Goal: Task Accomplishment & Management: Complete application form

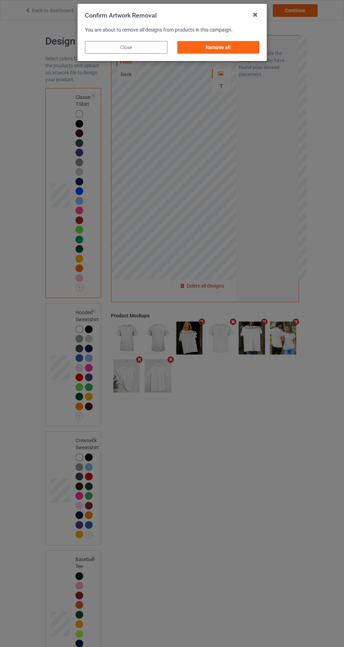
click at [233, 50] on div "Remove all" at bounding box center [218, 47] width 82 height 13
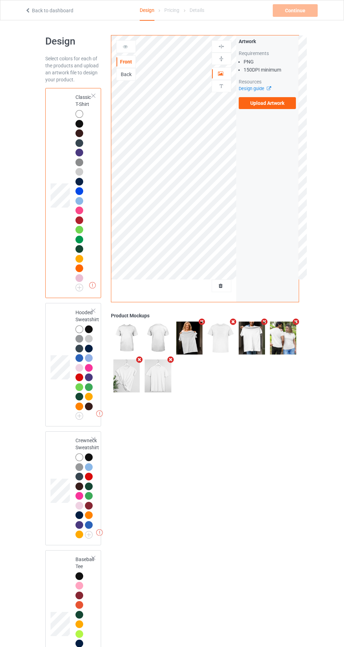
click at [283, 105] on label "Upload Artwork" at bounding box center [267, 103] width 58 height 12
click at [0, 0] on input "Upload Artwork" at bounding box center [0, 0] width 0 height 0
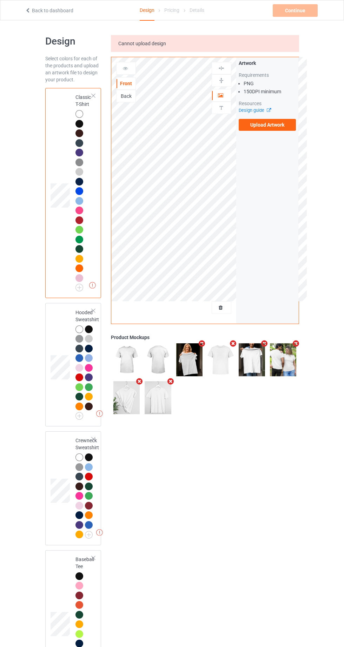
click at [285, 129] on label "Upload Artwork" at bounding box center [267, 125] width 58 height 12
click at [0, 0] on input "Upload Artwork" at bounding box center [0, 0] width 0 height 0
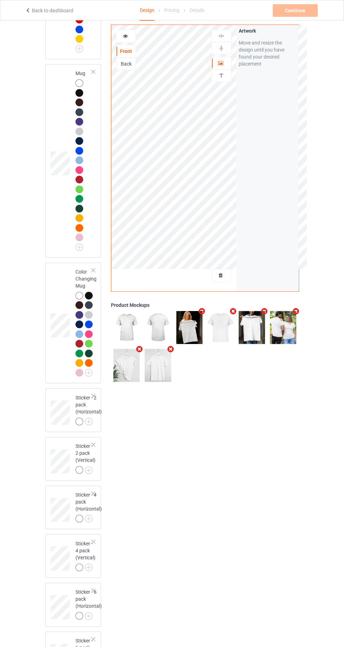
scroll to position [1613, 0]
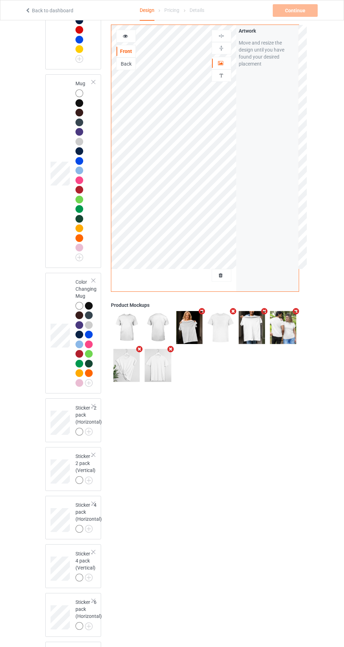
click at [94, 283] on div at bounding box center [93, 280] width 5 height 5
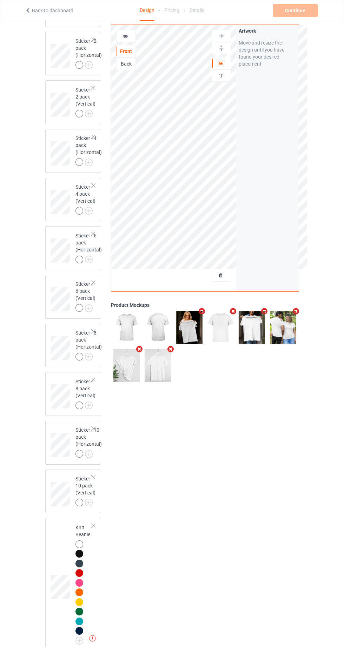
scroll to position [2078, 0]
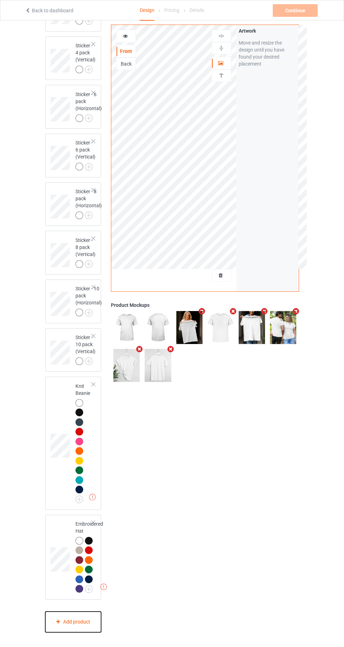
click at [84, 632] on div "Add product" at bounding box center [73, 622] width 56 height 21
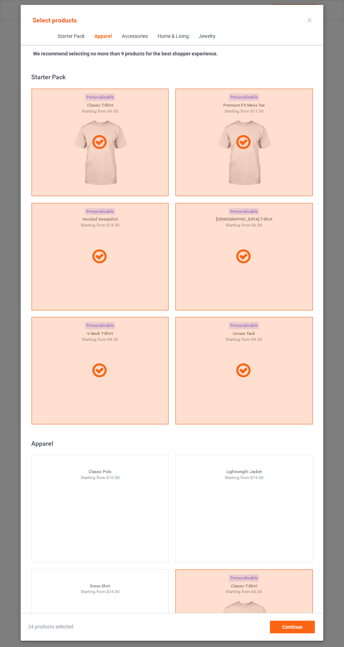
scroll to position [375, 0]
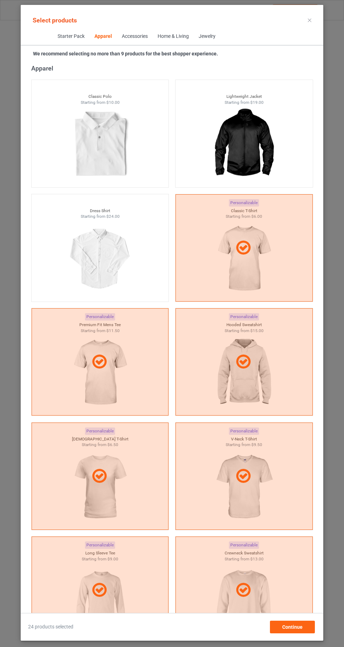
click at [95, 152] on img at bounding box center [99, 144] width 63 height 79
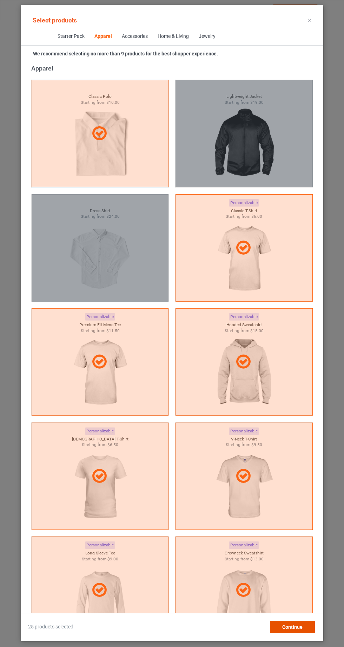
click at [302, 633] on div "Continue" at bounding box center [292, 627] width 45 height 13
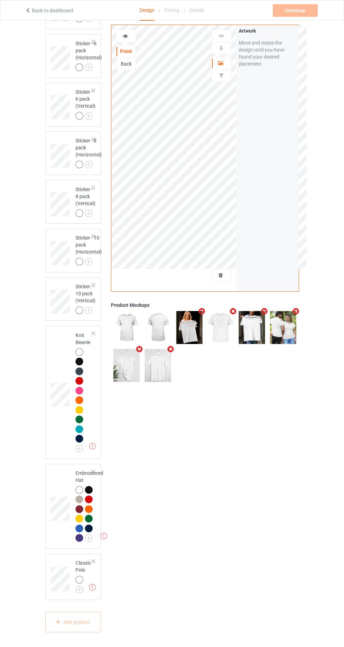
scroll to position [2129, 0]
click at [0, 0] on img at bounding box center [0, 0] width 0 height 0
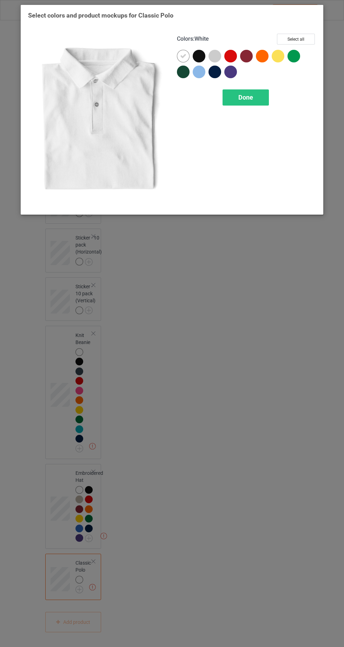
click at [305, 39] on button "Select all" at bounding box center [296, 39] width 38 height 11
click at [256, 99] on div "Done" at bounding box center [245, 97] width 46 height 16
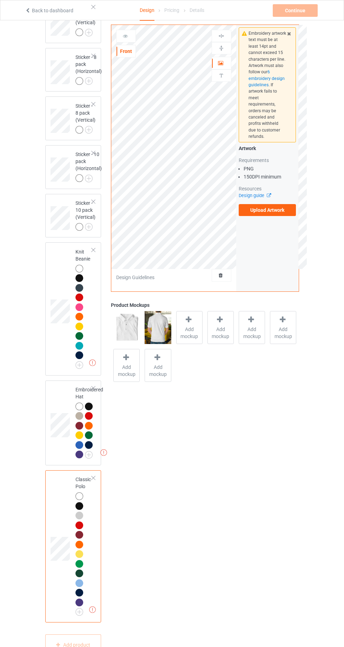
click at [126, 34] on icon at bounding box center [125, 35] width 6 height 5
click at [127, 37] on icon at bounding box center [125, 35] width 6 height 5
click at [123, 37] on icon at bounding box center [125, 35] width 6 height 5
click at [280, 206] on label "Upload Artwork" at bounding box center [267, 210] width 58 height 12
click at [0, 0] on input "Upload Artwork" at bounding box center [0, 0] width 0 height 0
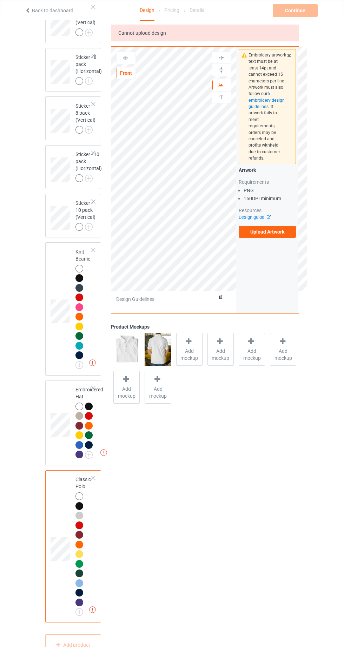
click at [279, 226] on label "Upload Artwork" at bounding box center [267, 232] width 58 height 12
click at [0, 0] on input "Upload Artwork" at bounding box center [0, 0] width 0 height 0
click at [129, 79] on div "Front" at bounding box center [126, 73] width 20 height 13
click at [131, 62] on div at bounding box center [126, 58] width 20 height 13
click at [89, 420] on div at bounding box center [89, 416] width 8 height 8
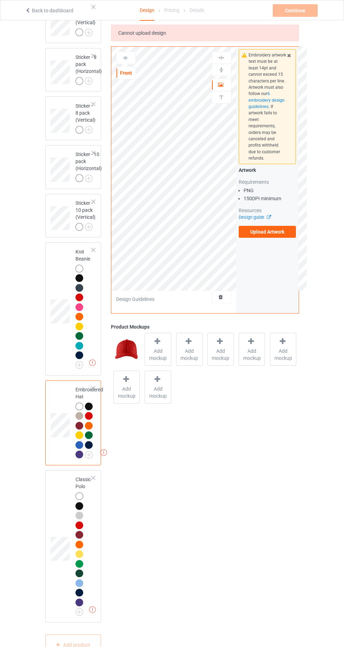
click at [79, 500] on div at bounding box center [79, 496] width 8 height 8
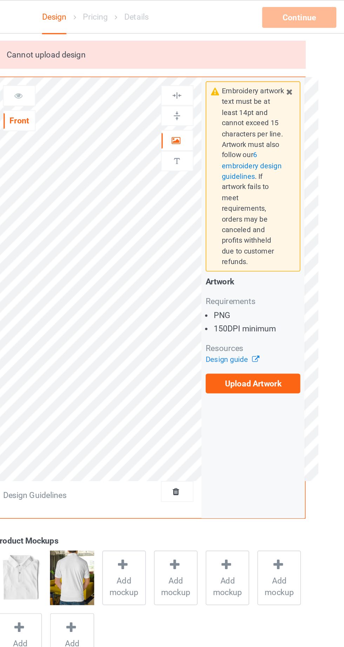
scroll to position [1777, 0]
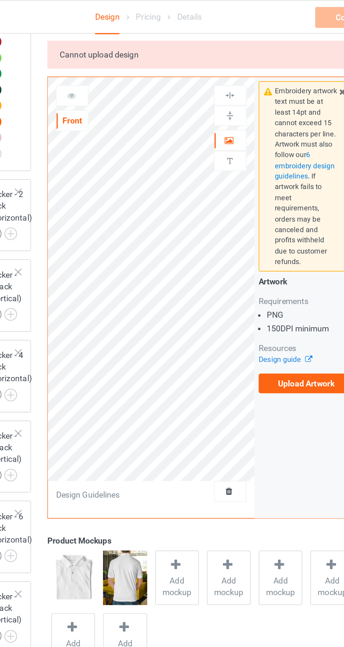
click at [125, 53] on div at bounding box center [126, 58] width 20 height 13
click at [226, 99] on div at bounding box center [221, 97] width 19 height 7
click at [222, 85] on icon at bounding box center [221, 83] width 6 height 5
click at [221, 84] on icon at bounding box center [221, 83] width 6 height 5
click at [226, 97] on div at bounding box center [221, 97] width 19 height 7
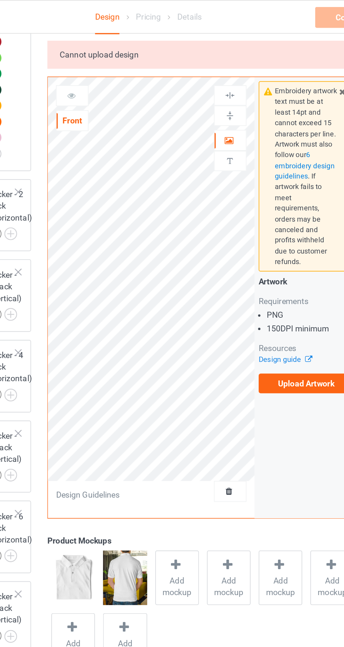
click at [225, 83] on div at bounding box center [221, 84] width 19 height 7
click at [132, 58] on div at bounding box center [125, 57] width 19 height 7
click at [131, 60] on div at bounding box center [125, 57] width 19 height 7
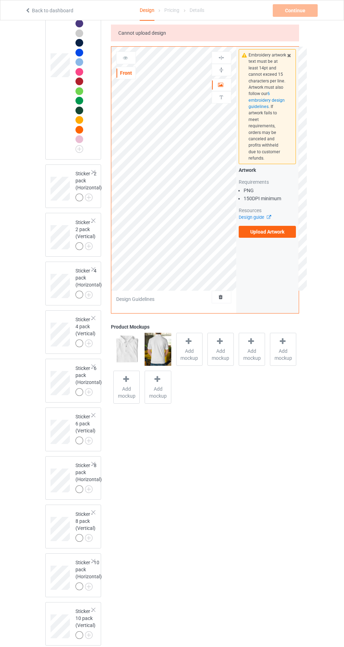
scroll to position [1721, 0]
click at [286, 226] on label "Upload Artwork" at bounding box center [267, 232] width 58 height 12
click at [0, 0] on input "Upload Artwork" at bounding box center [0, 0] width 0 height 0
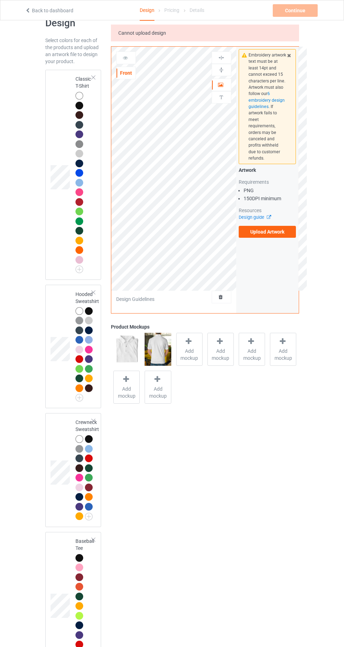
scroll to position [0, 0]
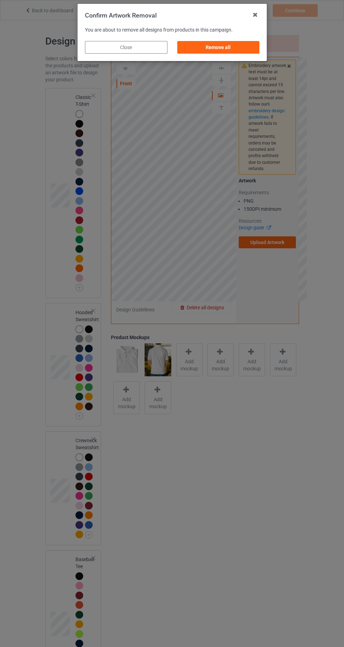
click at [235, 48] on div "Remove all" at bounding box center [218, 47] width 82 height 13
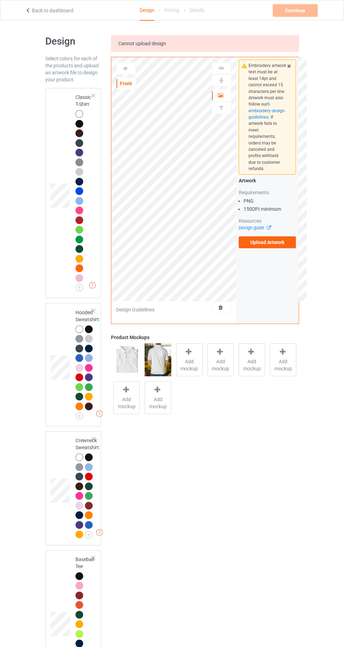
click at [288, 236] on label "Upload Artwork" at bounding box center [267, 242] width 58 height 12
click at [0, 0] on input "Upload Artwork" at bounding box center [0, 0] width 0 height 0
click at [286, 236] on label "Upload Artwork" at bounding box center [267, 242] width 58 height 12
click at [0, 0] on input "Upload Artwork" at bounding box center [0, 0] width 0 height 0
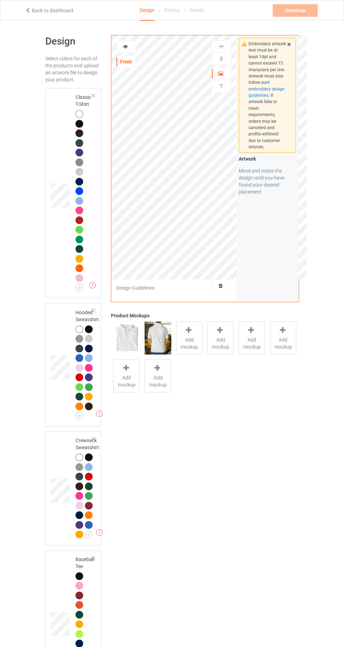
click at [80, 111] on div at bounding box center [79, 114] width 8 height 8
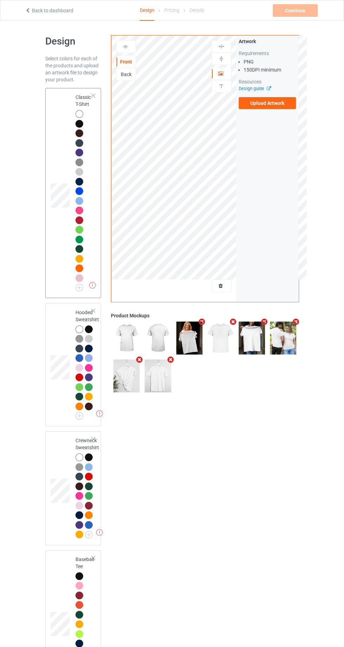
click at [286, 105] on label "Upload Artwork" at bounding box center [267, 103] width 58 height 12
click at [0, 0] on input "Upload Artwork" at bounding box center [0, 0] width 0 height 0
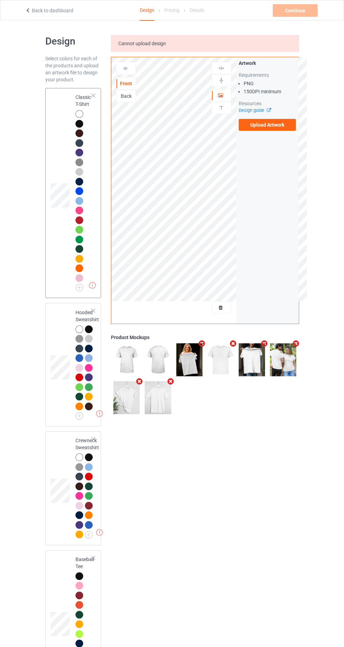
click at [282, 119] on label "Upload Artwork" at bounding box center [267, 125] width 58 height 12
click at [0, 0] on input "Upload Artwork" at bounding box center [0, 0] width 0 height 0
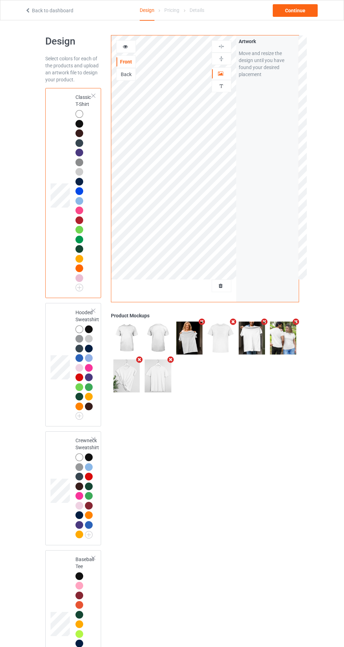
click at [83, 336] on div at bounding box center [80, 340] width 10 height 10
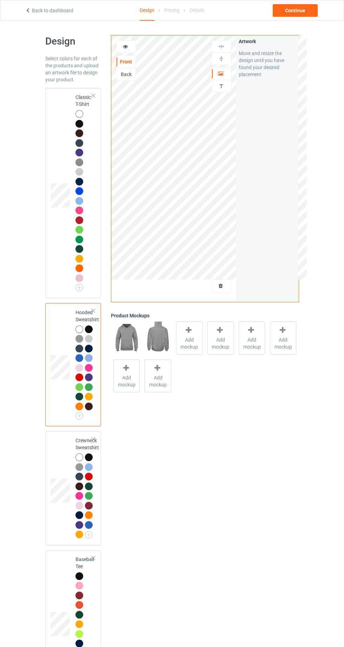
click at [230, 87] on div at bounding box center [221, 86] width 19 height 7
click at [224, 79] on div "Artwork" at bounding box center [221, 73] width 20 height 13
click at [225, 70] on div at bounding box center [221, 73] width 19 height 7
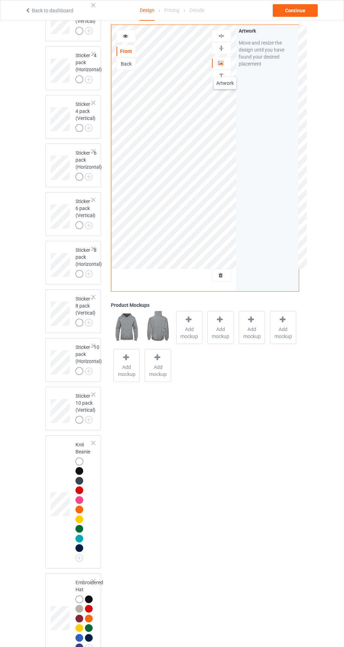
scroll to position [2235, 0]
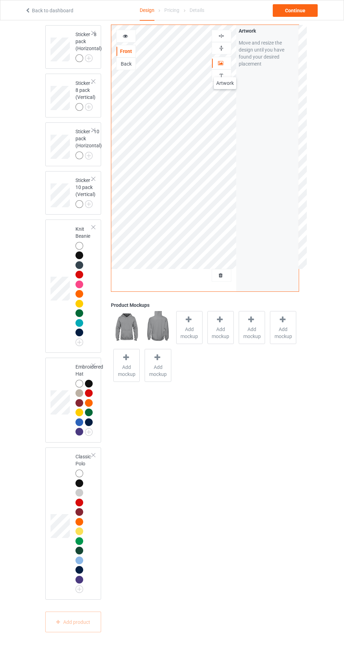
click at [79, 477] on div at bounding box center [79, 474] width 8 height 8
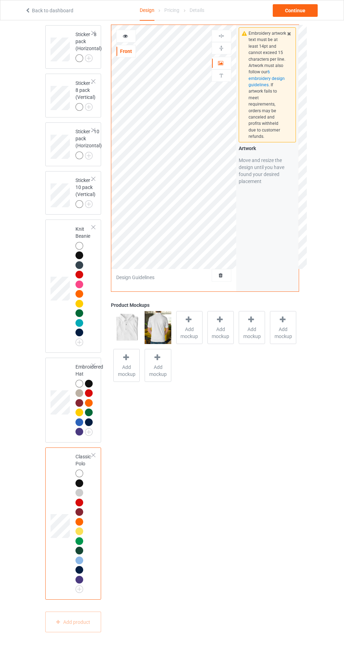
click at [194, 329] on span "Add mockup" at bounding box center [189, 333] width 26 height 14
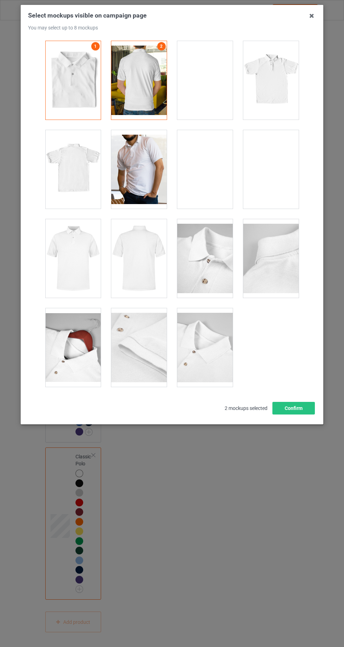
click at [280, 84] on div at bounding box center [270, 80] width 55 height 79
click at [85, 276] on div at bounding box center [72, 258] width 55 height 79
click at [211, 366] on div at bounding box center [204, 347] width 55 height 79
click at [212, 91] on div at bounding box center [204, 80] width 55 height 79
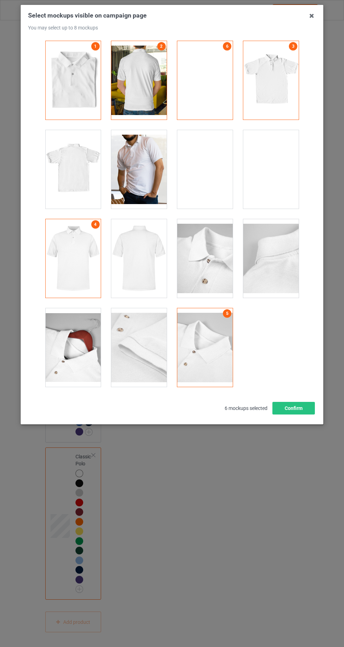
click at [211, 278] on div at bounding box center [204, 258] width 55 height 79
click at [74, 364] on div at bounding box center [72, 347] width 55 height 79
click at [301, 409] on button "Confirm" at bounding box center [293, 408] width 42 height 13
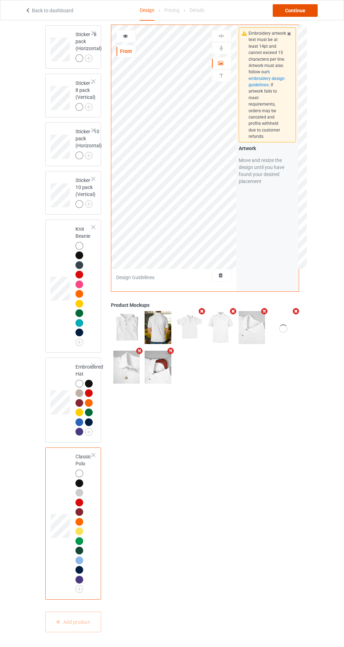
click at [297, 10] on div "Continue" at bounding box center [294, 10] width 45 height 13
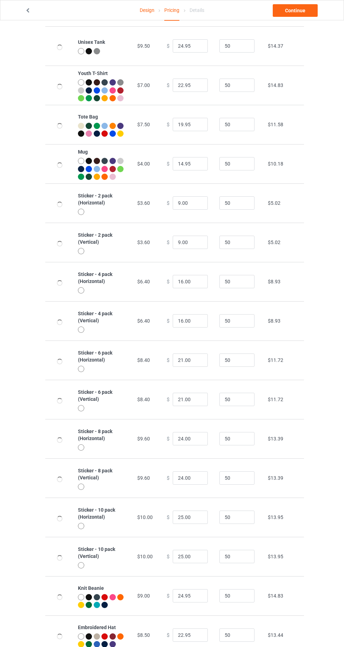
scroll to position [528, 0]
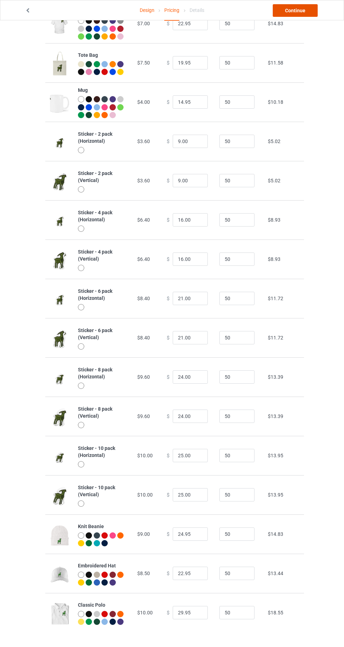
click at [300, 14] on link "Continue" at bounding box center [294, 10] width 45 height 13
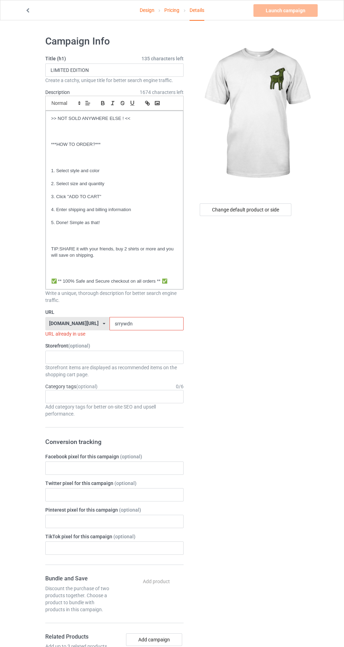
click at [160, 325] on input "srrywdn" at bounding box center [146, 323] width 74 height 13
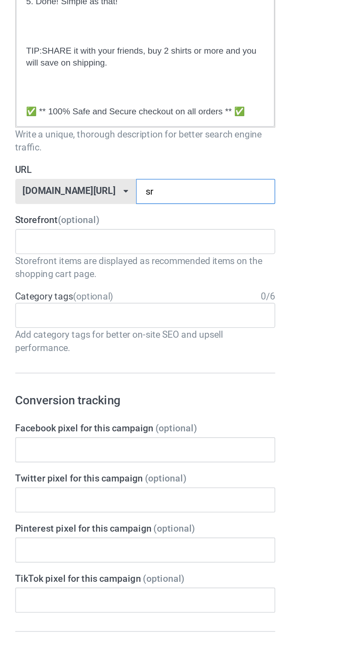
type input "s"
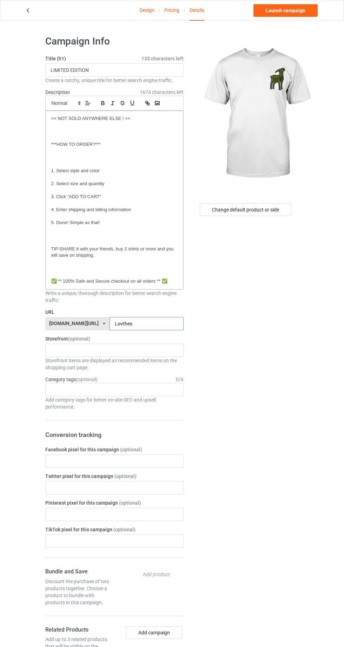
type input "Lovthes"
click at [268, 209] on div "Change default product or side" at bounding box center [246, 209] width 92 height 13
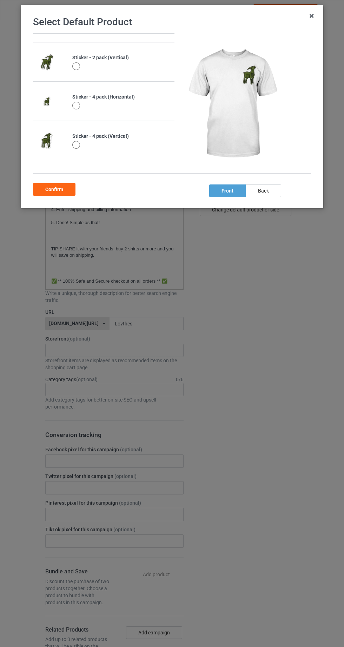
scroll to position [844, 0]
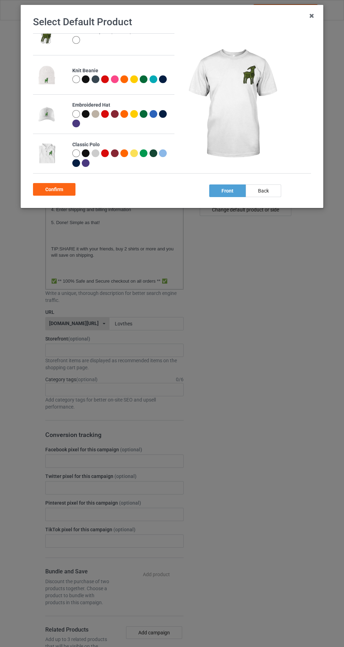
click at [73, 153] on div at bounding box center [76, 153] width 8 height 8
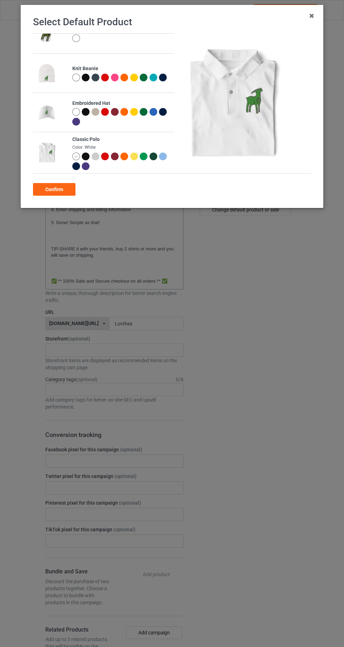
scroll to position [842, 0]
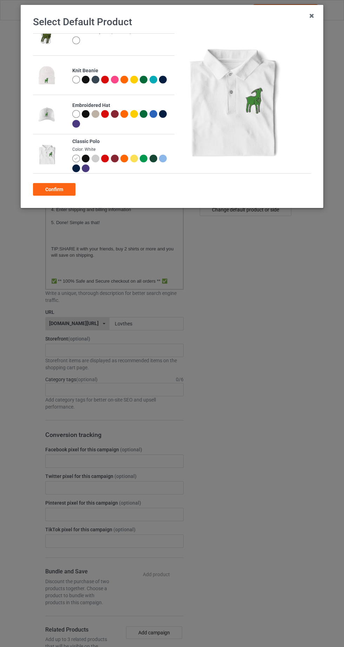
click at [59, 185] on div "Confirm" at bounding box center [54, 189] width 42 height 13
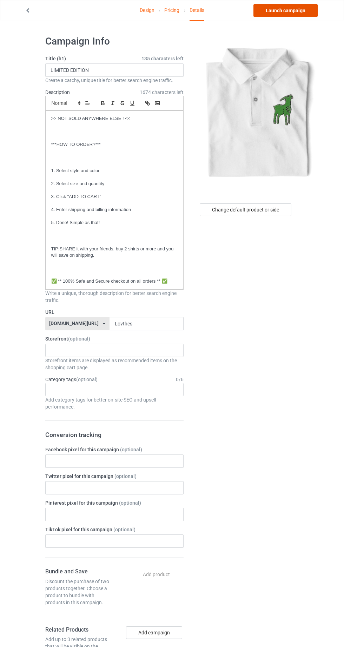
click at [296, 8] on link "Launch campaign" at bounding box center [285, 10] width 64 height 13
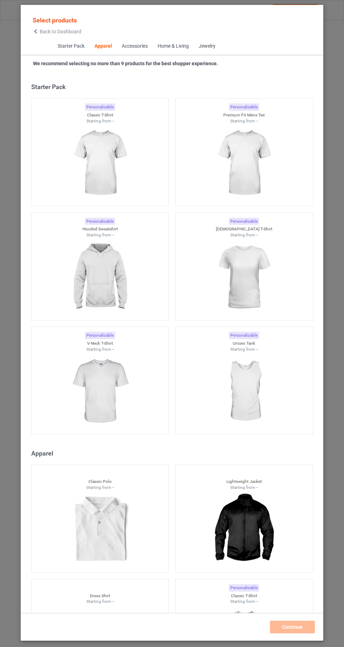
scroll to position [375, 0]
